Goal: Obtain resource: Download file/media

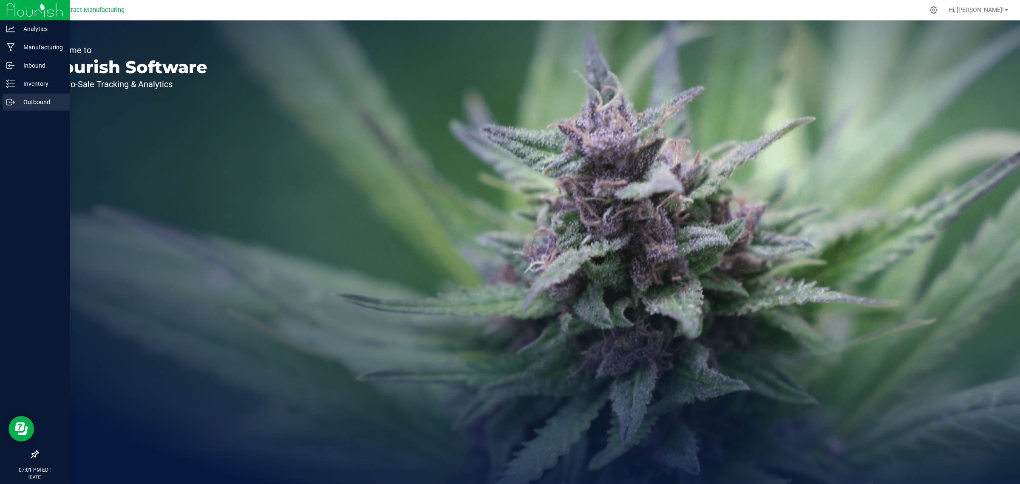
click at [25, 100] on p "Outbound" at bounding box center [40, 102] width 51 height 10
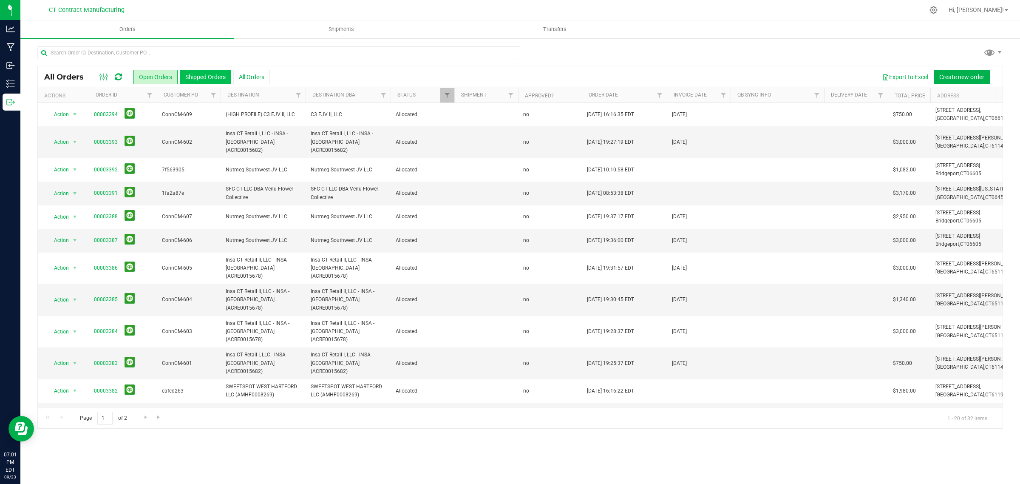
click at [215, 79] on button "Shipped Orders" at bounding box center [205, 77] width 51 height 14
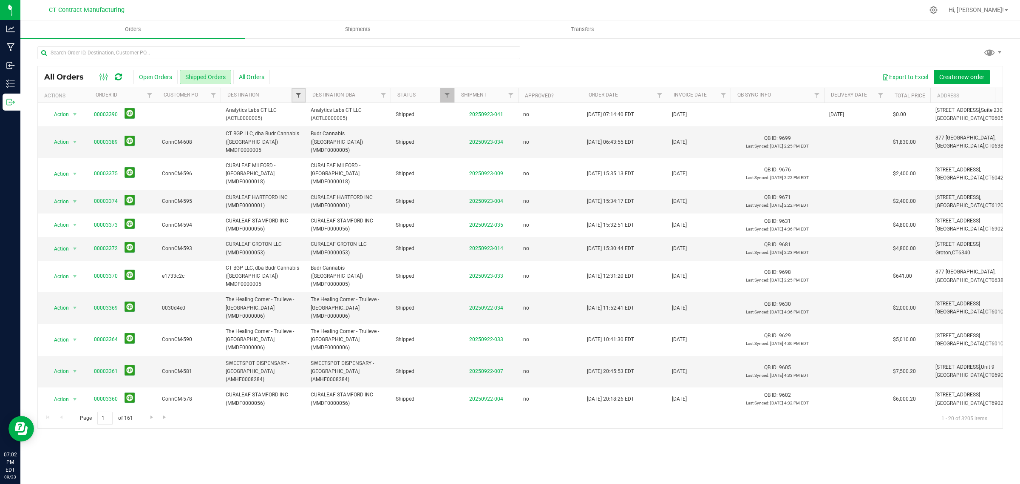
click at [297, 94] on span "Filter" at bounding box center [298, 95] width 7 height 7
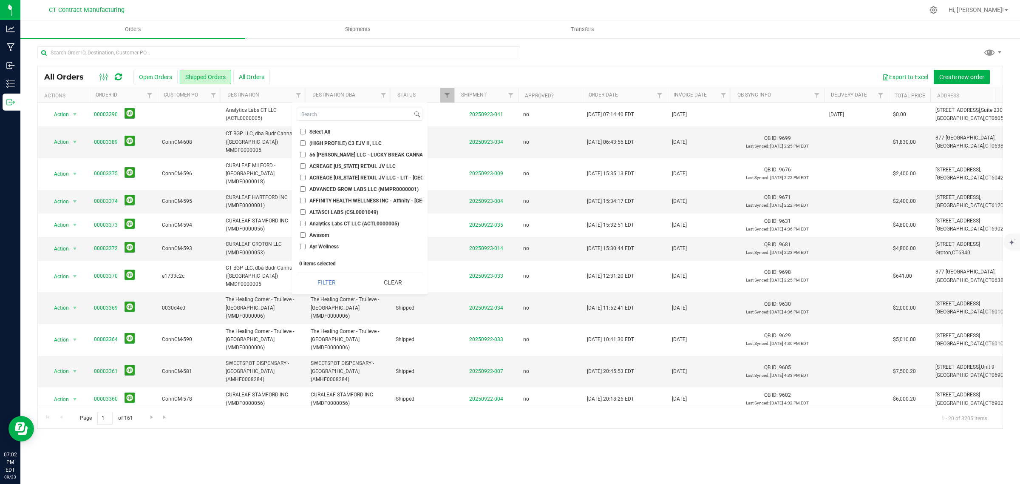
click at [302, 221] on input "Analytics Labs CT LLC (ACTL0000005)" at bounding box center [303, 224] width 6 height 6
checkbox input "true"
click at [323, 285] on button "Filter" at bounding box center [327, 282] width 60 height 19
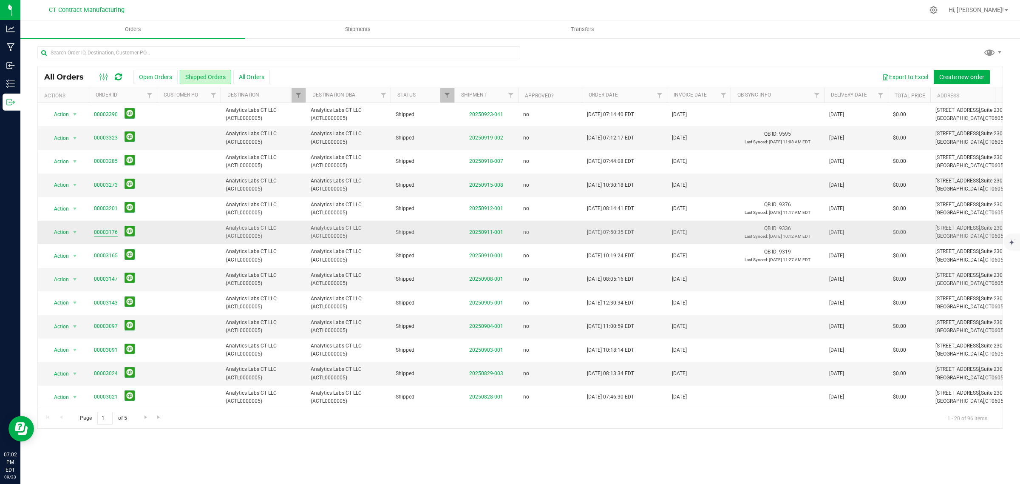
click at [103, 232] on link "00003176" at bounding box center [106, 232] width 24 height 8
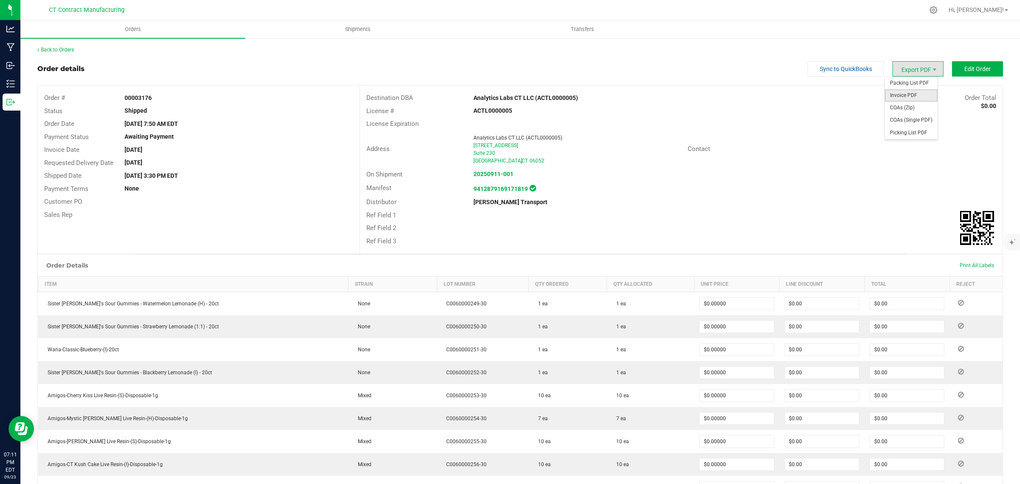
click at [916, 93] on span "Invoice PDF" at bounding box center [911, 95] width 53 height 12
click at [67, 50] on link "Back to Orders" at bounding box center [55, 50] width 37 height 6
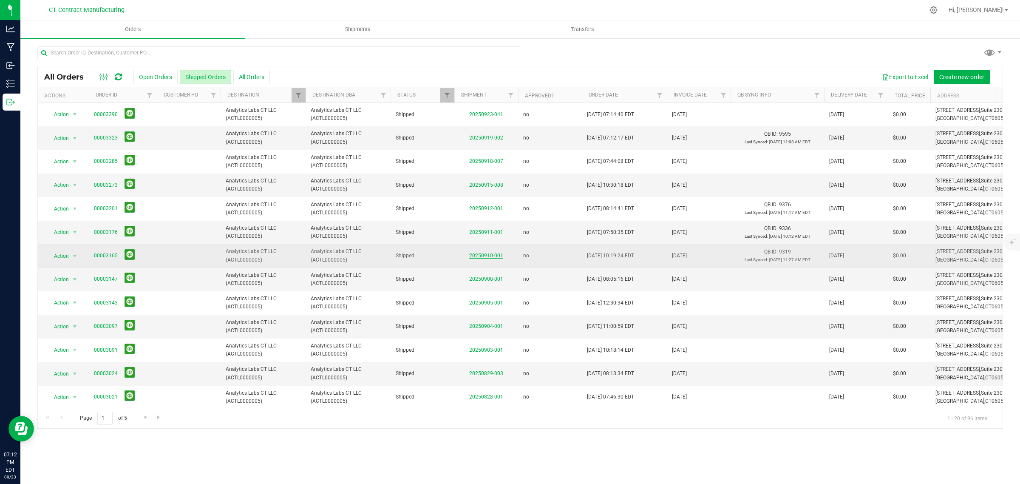
click at [485, 254] on link "20250910-001" at bounding box center [486, 255] width 34 height 6
click at [111, 256] on link "00003165" at bounding box center [106, 256] width 24 height 8
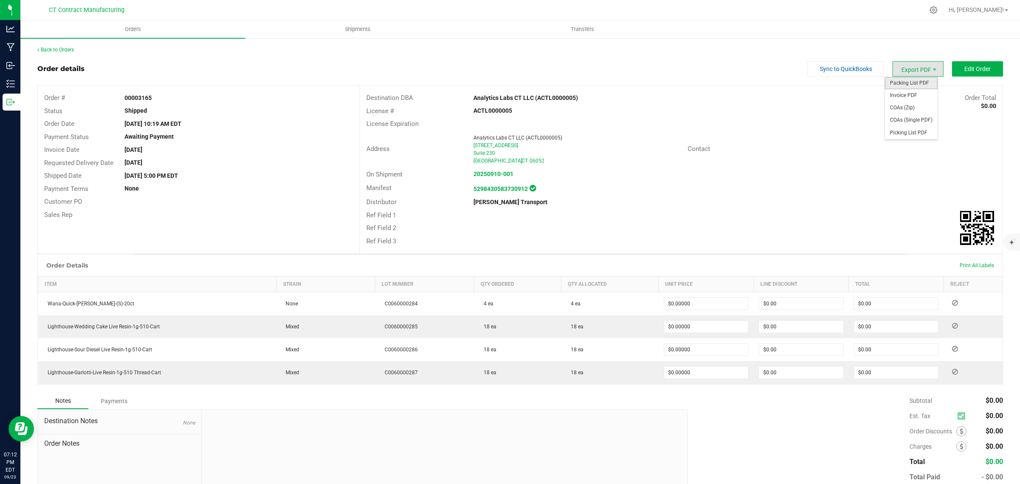
click at [902, 84] on span "Packing List PDF" at bounding box center [911, 83] width 53 height 12
click at [65, 50] on link "Back to Orders" at bounding box center [55, 50] width 37 height 6
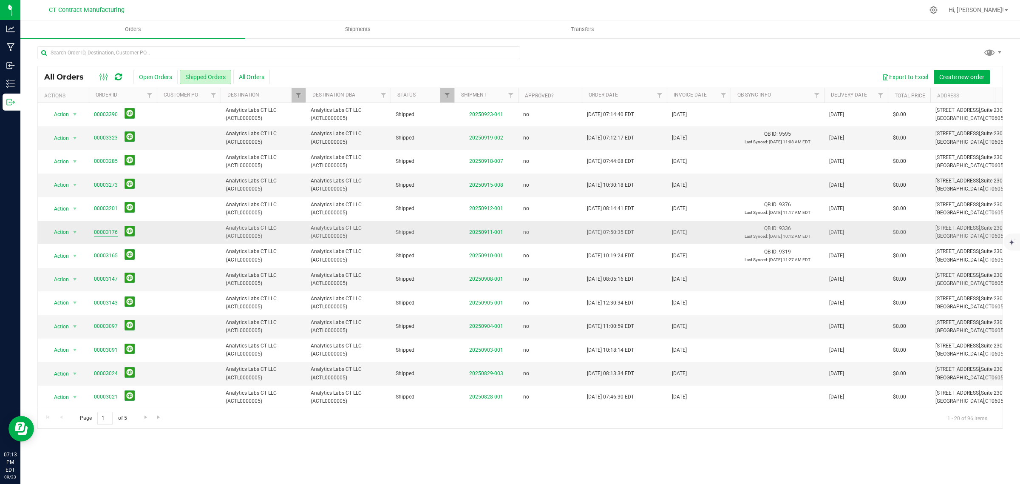
click at [110, 229] on link "00003176" at bounding box center [106, 232] width 24 height 8
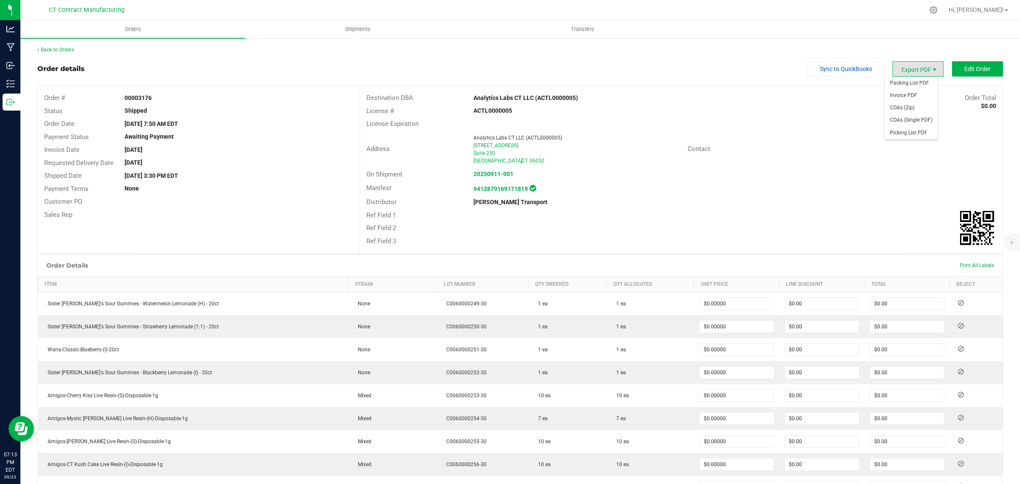
click at [931, 68] on span "Export PDF" at bounding box center [934, 69] width 7 height 7
click at [906, 83] on span "Packing List PDF" at bounding box center [911, 83] width 53 height 12
